Goal: Information Seeking & Learning: Check status

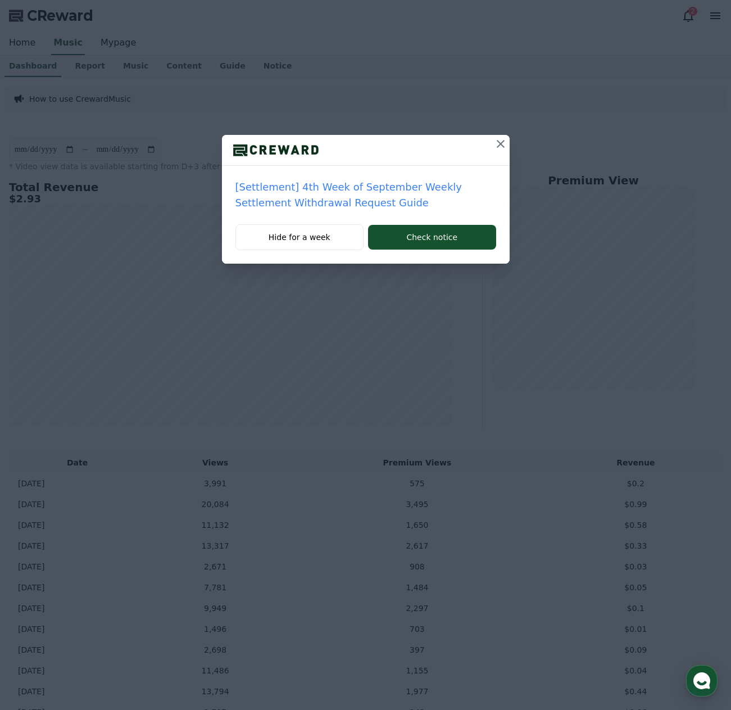
click at [500, 141] on icon at bounding box center [500, 143] width 13 height 13
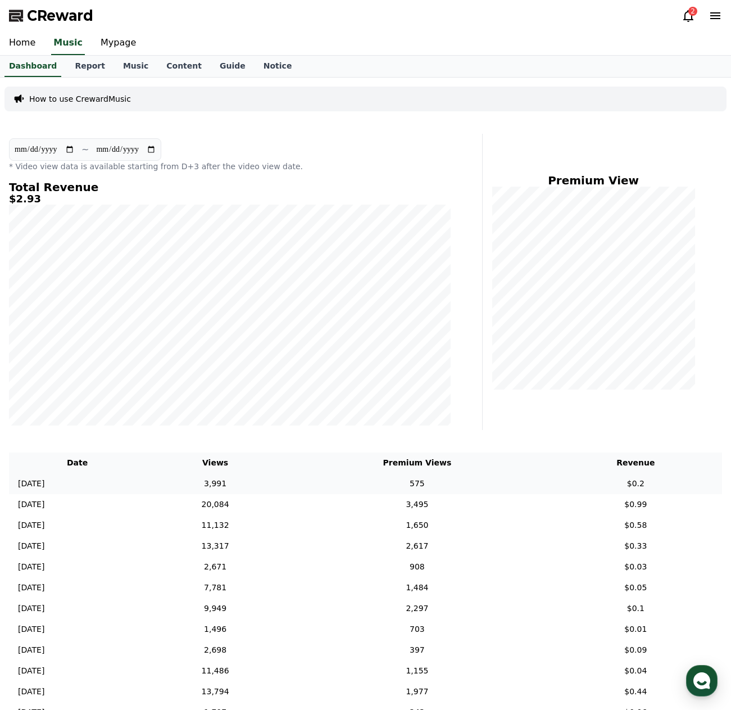
click at [107, 489] on td "[DATE] 09/29" at bounding box center [77, 483] width 137 height 21
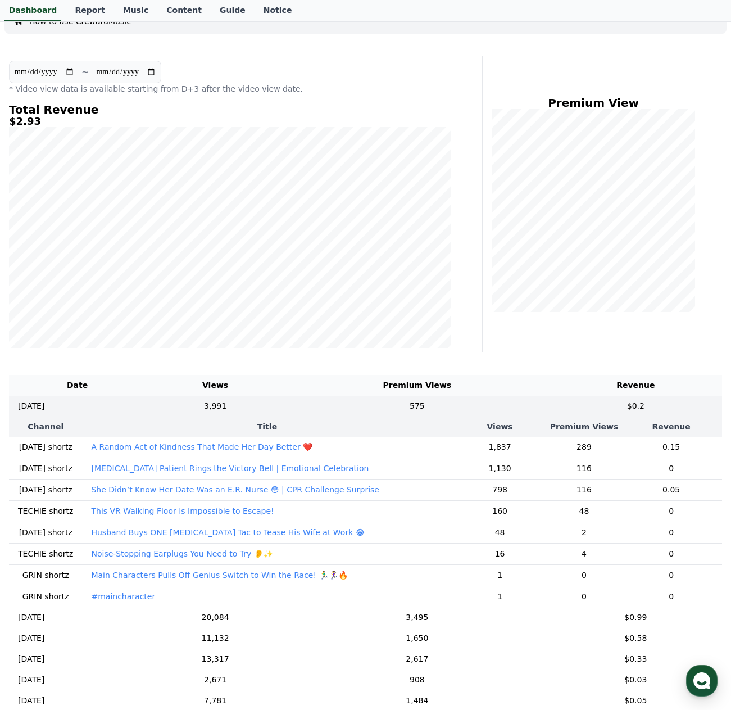
scroll to position [112, 0]
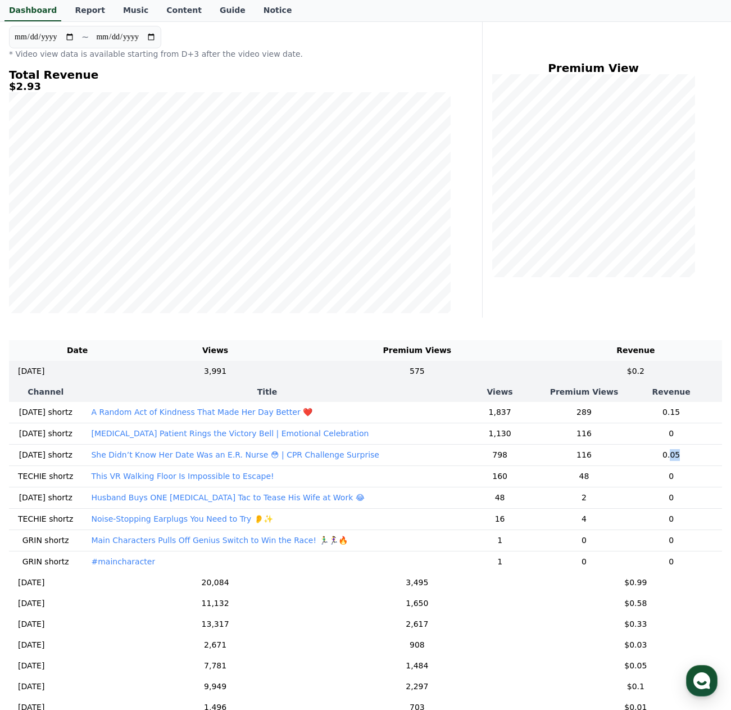
drag, startPoint x: 667, startPoint y: 455, endPoint x: 660, endPoint y: 459, distance: 8.6
click at [660, 459] on td "0.05" at bounding box center [672, 454] width 102 height 21
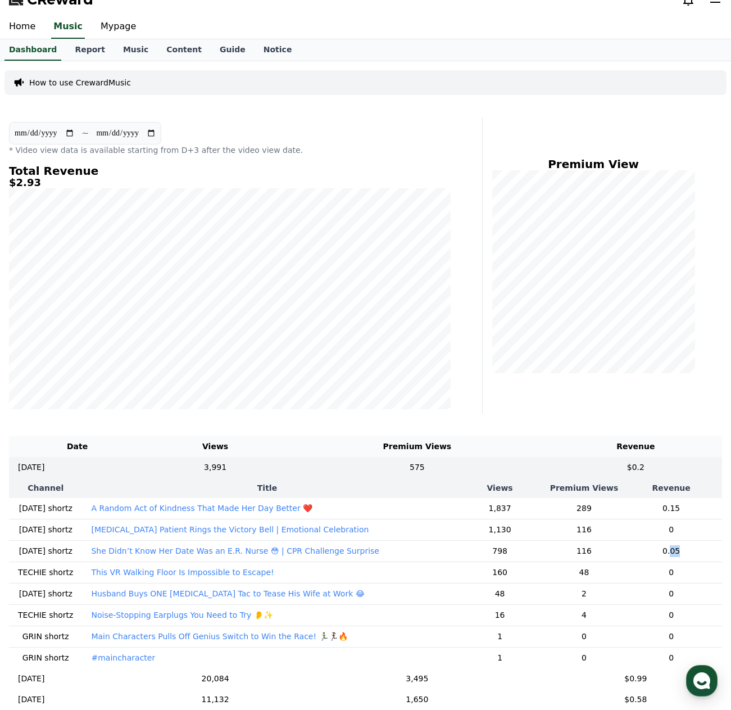
scroll to position [0, 0]
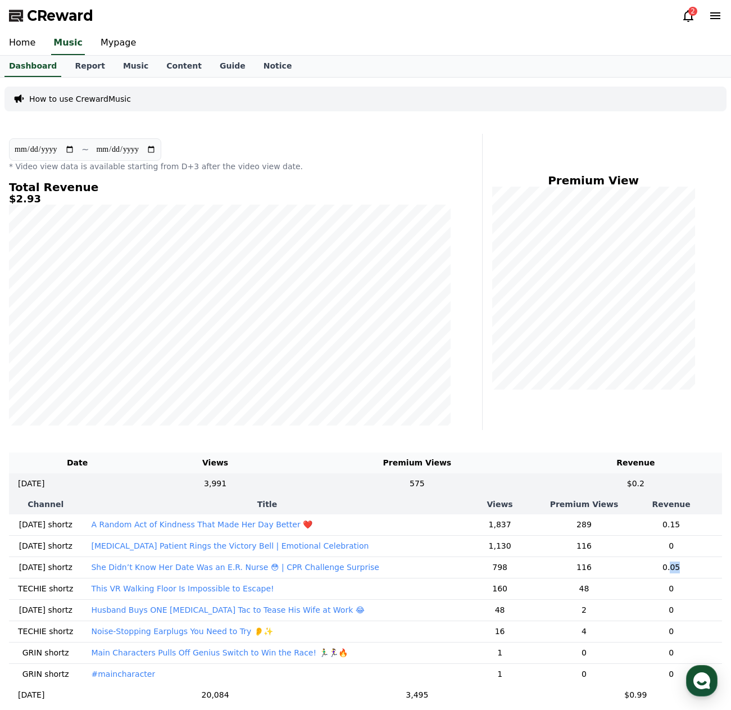
click at [691, 17] on icon at bounding box center [688, 15] width 13 height 13
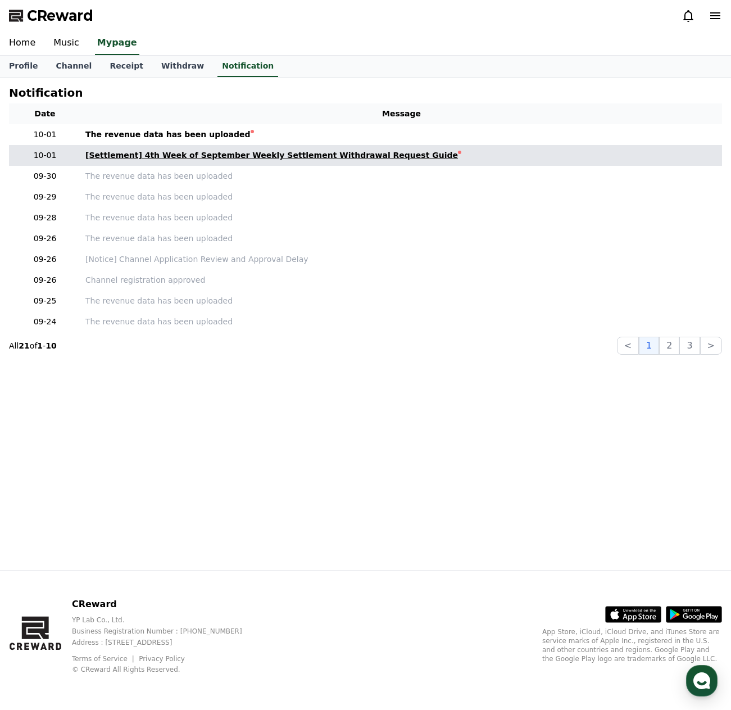
click at [233, 158] on div "[Settlement] 4th Week of September Weekly Settlement Withdrawal Request Guide" at bounding box center [271, 156] width 373 height 12
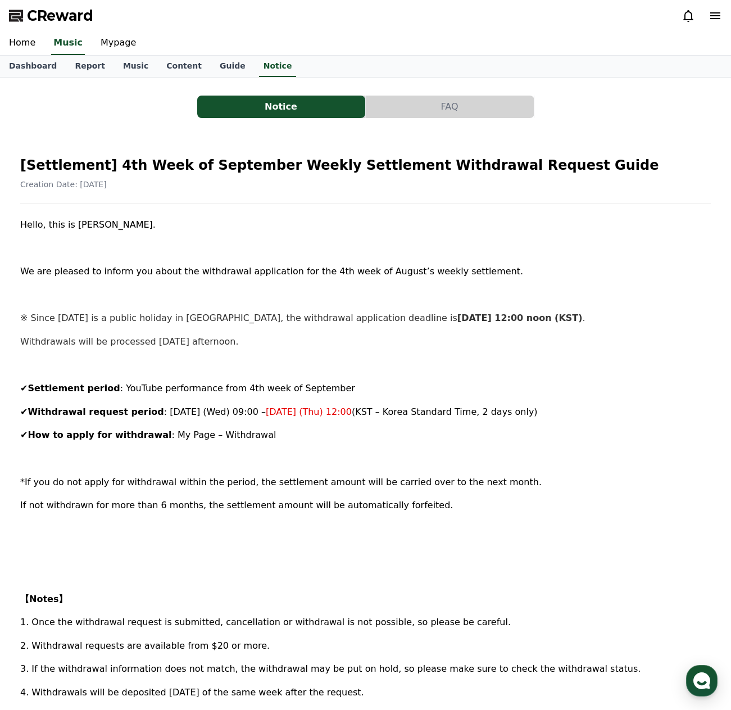
drag, startPoint x: 409, startPoint y: 320, endPoint x: 474, endPoint y: 320, distance: 64.7
click at [474, 320] on strong "[DATE] 12:00 noon (KST)" at bounding box center [520, 318] width 125 height 11
drag, startPoint x: 88, startPoint y: 341, endPoint x: 105, endPoint y: 344, distance: 17.7
click at [105, 344] on p "Withdrawals will be processed [DATE] afternoon." at bounding box center [365, 342] width 691 height 15
drag, startPoint x: 150, startPoint y: 388, endPoint x: 267, endPoint y: 392, distance: 117.6
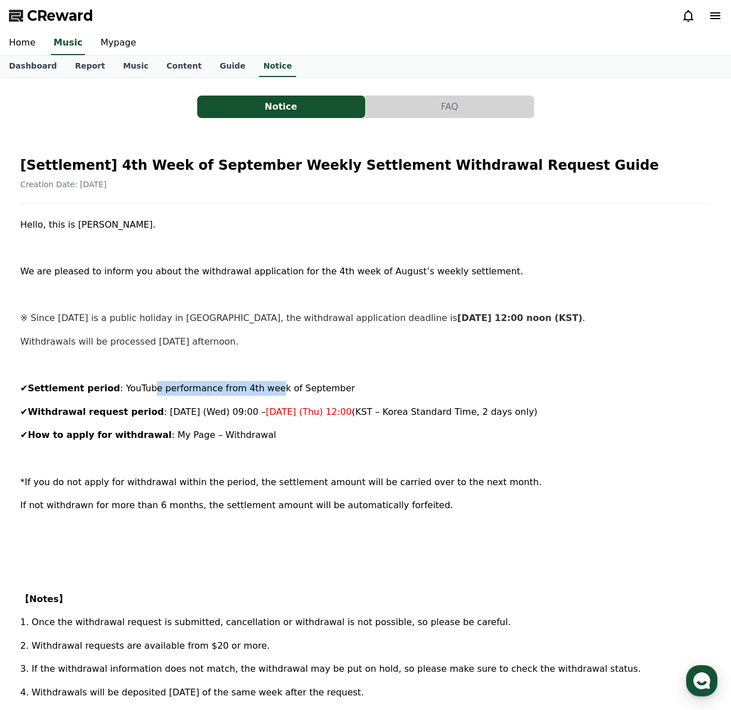
click at [260, 391] on span ": YouTube performance from 4th week of September" at bounding box center [237, 388] width 235 height 11
click at [311, 373] on div "Hello, this is [PERSON_NAME]. We are pleased to inform you about the withdrawal…" at bounding box center [365, 583] width 691 height 730
drag, startPoint x: 206, startPoint y: 389, endPoint x: 263, endPoint y: 390, distance: 57.4
click at [248, 391] on span ": YouTube performance from 4th week of September" at bounding box center [237, 388] width 235 height 11
drag, startPoint x: 304, startPoint y: 390, endPoint x: 310, endPoint y: 390, distance: 6.7
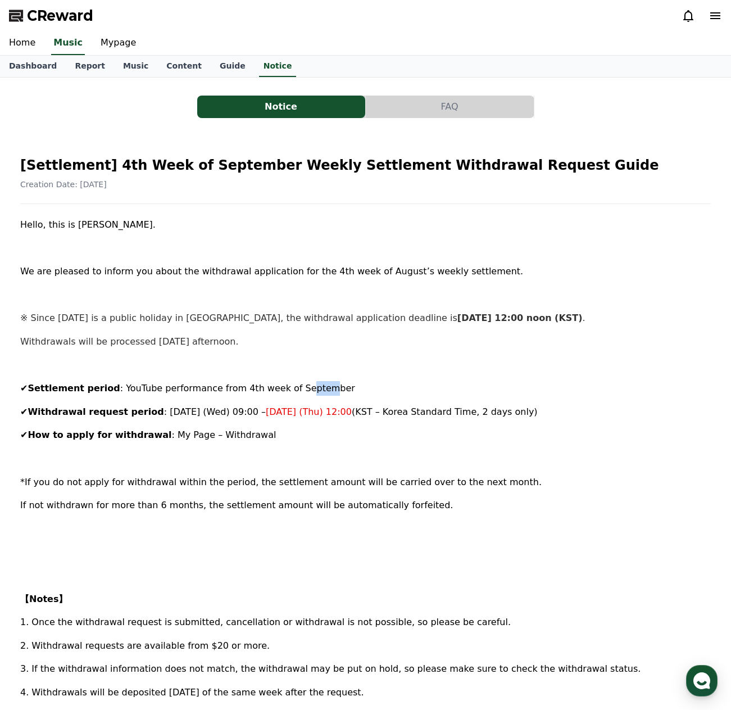
click at [310, 390] on span ": YouTube performance from 4th week of September" at bounding box center [237, 388] width 235 height 11
drag, startPoint x: 198, startPoint y: 414, endPoint x: 377, endPoint y: 428, distance: 179.9
click at [417, 416] on p "✔ Withdrawal request period : [DATE] (Wed) 09:00 – [DATE] (Thu) 12:00 (KST – Ko…" at bounding box center [365, 412] width 691 height 15
drag, startPoint x: 66, startPoint y: 477, endPoint x: 127, endPoint y: 477, distance: 60.7
click at [85, 478] on span "*If you do not apply for withdrawal within the period, the settlement amount wi…" at bounding box center [281, 482] width 522 height 11
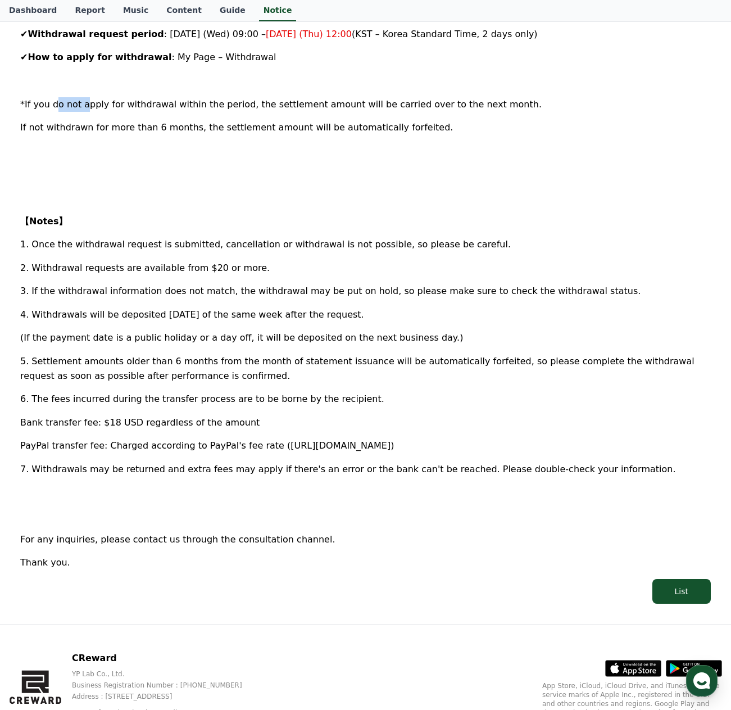
scroll to position [394, 0]
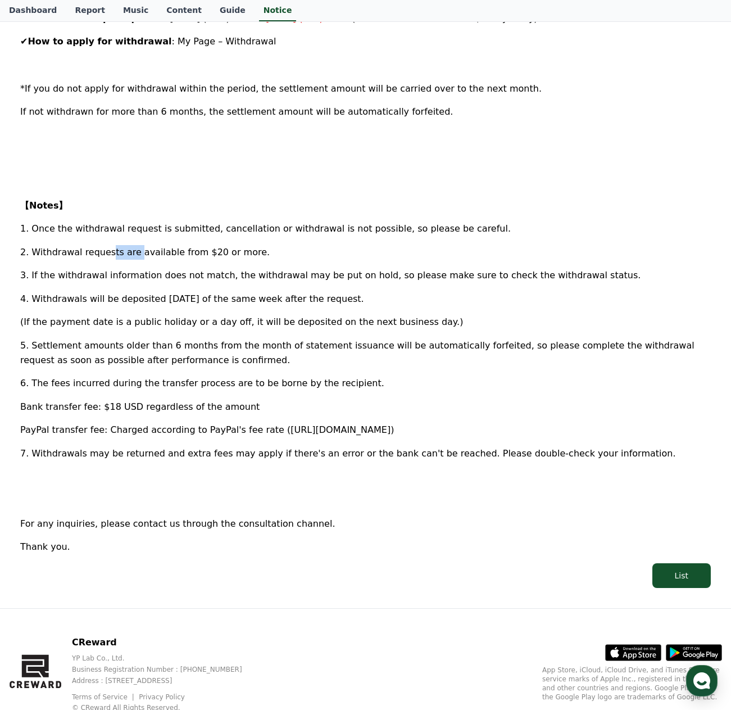
drag, startPoint x: 105, startPoint y: 255, endPoint x: 129, endPoint y: 257, distance: 24.8
click at [129, 257] on span "2. Withdrawal requests are available from $20 or more." at bounding box center [145, 252] width 250 height 11
drag, startPoint x: 106, startPoint y: 276, endPoint x: 126, endPoint y: 274, distance: 20.9
click at [126, 274] on span "3. If the withdrawal information does not match, the withdrawal may be put on h…" at bounding box center [330, 275] width 621 height 11
drag, startPoint x: 112, startPoint y: 299, endPoint x: 131, endPoint y: 300, distance: 18.6
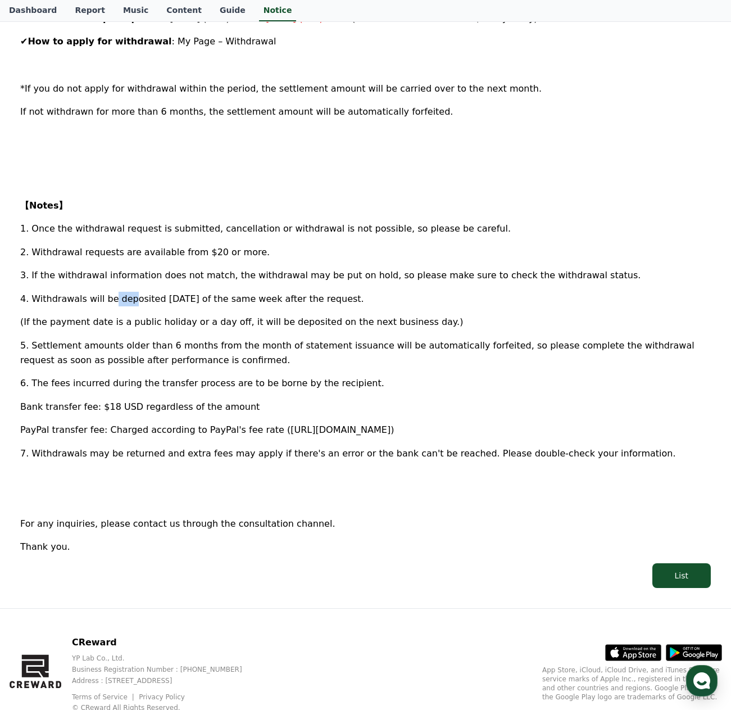
click at [128, 300] on span "4. Withdrawals will be deposited [DATE] of the same week after the request." at bounding box center [192, 298] width 344 height 11
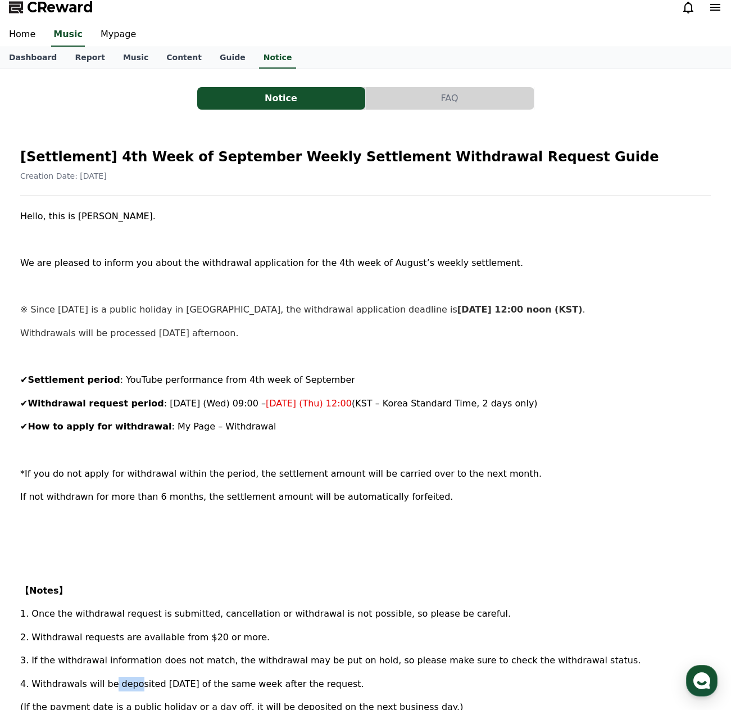
scroll to position [0, 0]
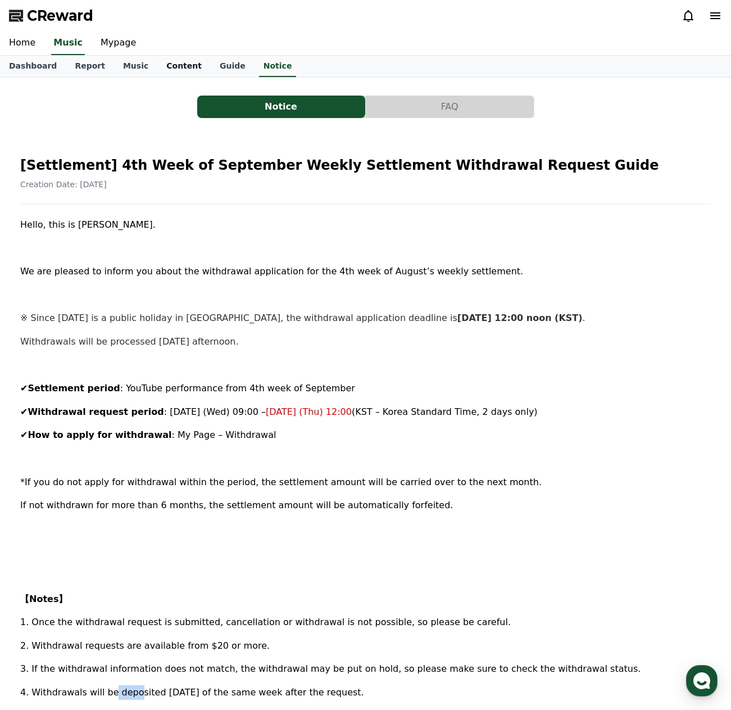
click at [157, 66] on link "Content" at bounding box center [183, 66] width 53 height 21
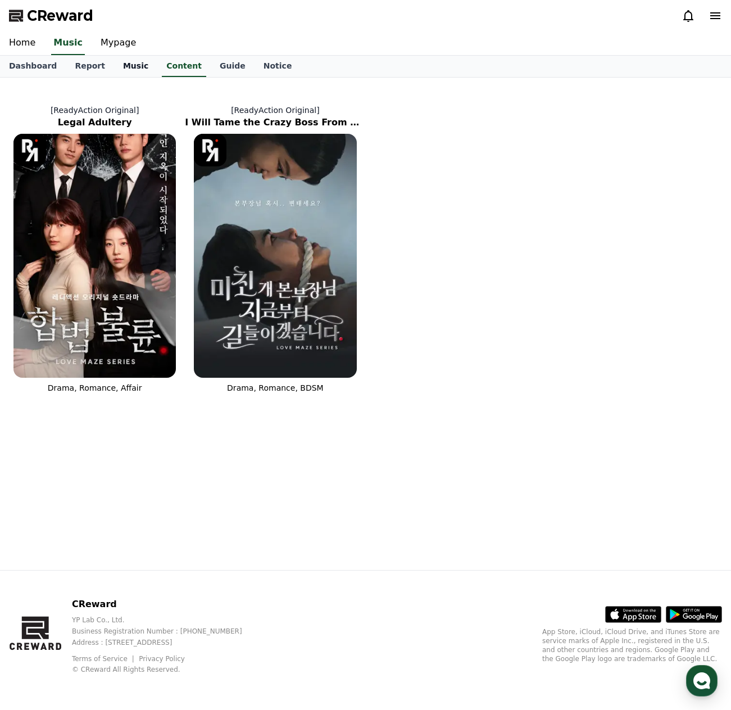
click at [120, 65] on link "Music" at bounding box center [135, 66] width 43 height 21
click at [81, 69] on link "Report" at bounding box center [90, 66] width 48 height 21
